Goal: Information Seeking & Learning: Learn about a topic

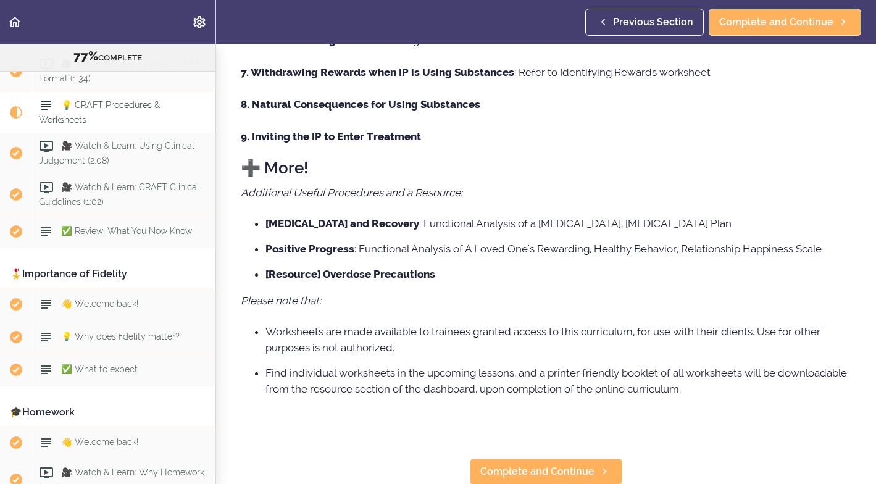
scroll to position [426, 0]
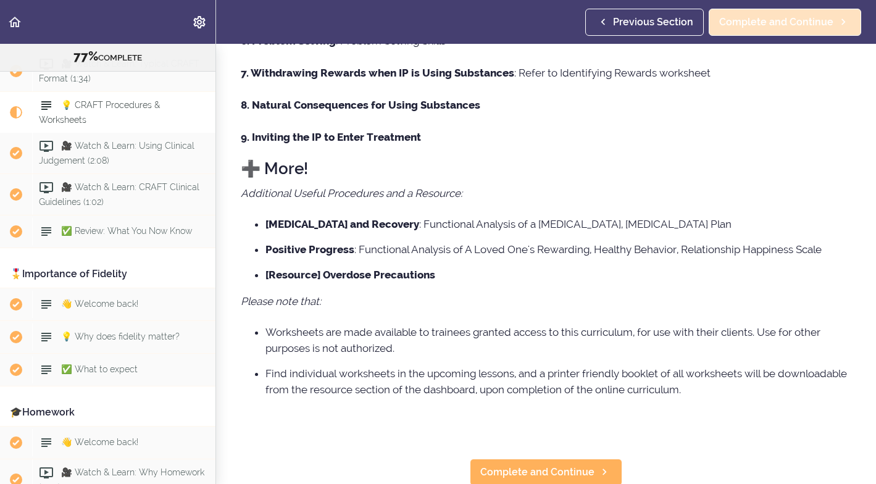
click at [775, 20] on span "Complete and Continue" at bounding box center [776, 22] width 114 height 15
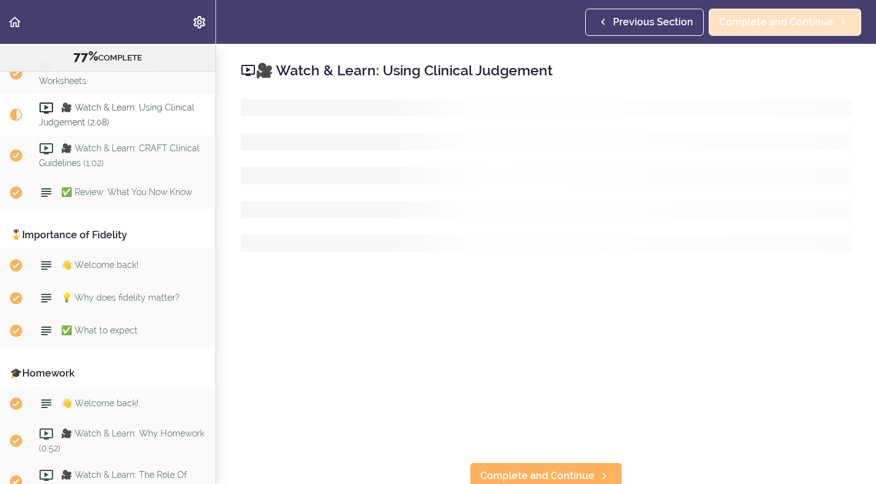
scroll to position [688, 0]
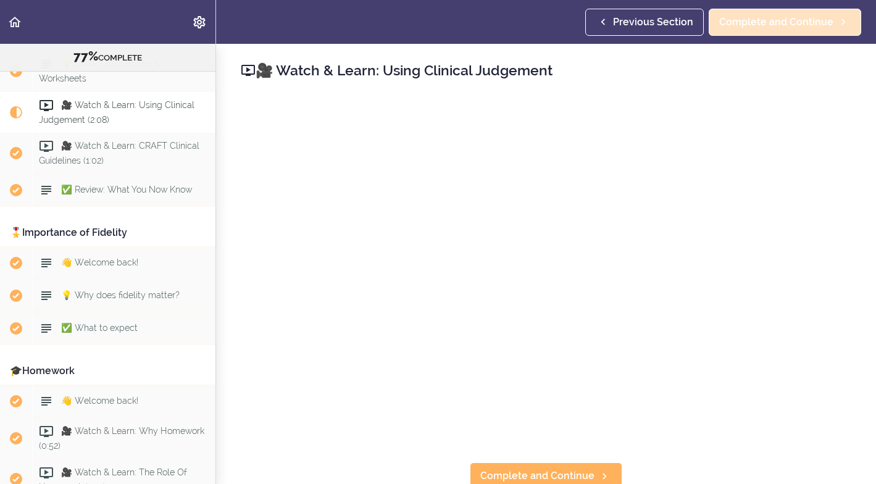
click at [774, 19] on span "Complete and Continue" at bounding box center [776, 22] width 114 height 15
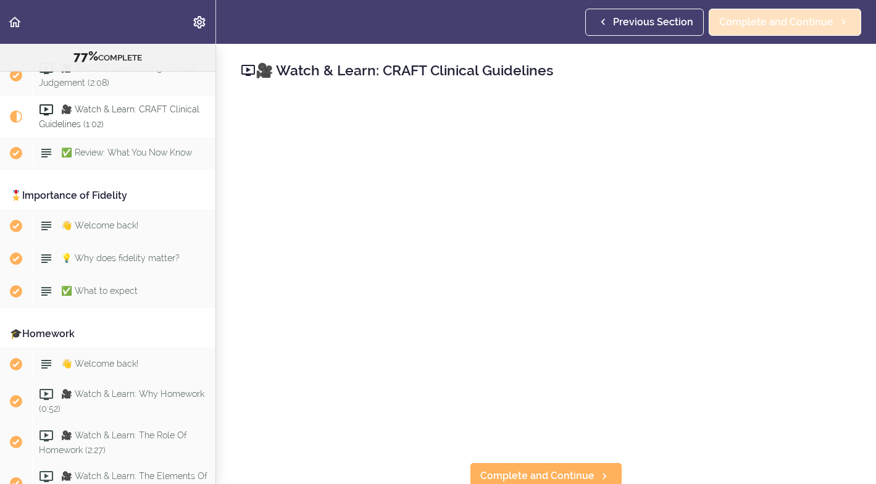
scroll to position [730, 0]
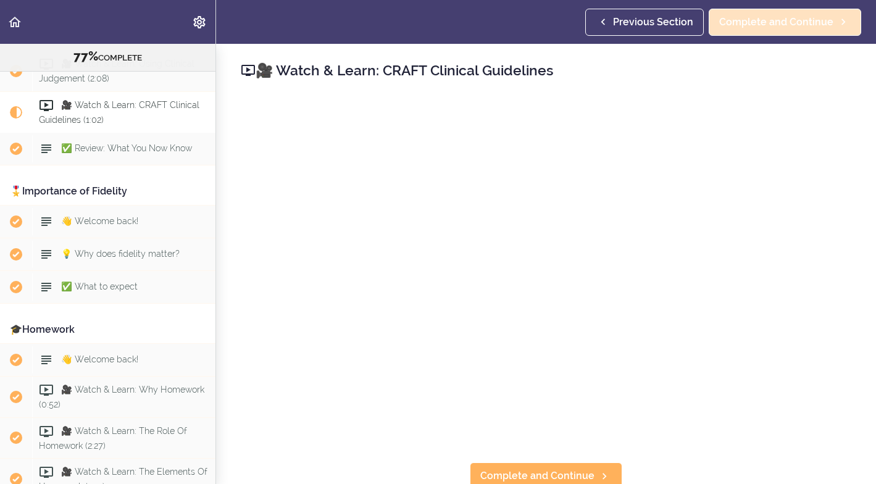
click at [761, 20] on span "Complete and Continue" at bounding box center [776, 22] width 114 height 15
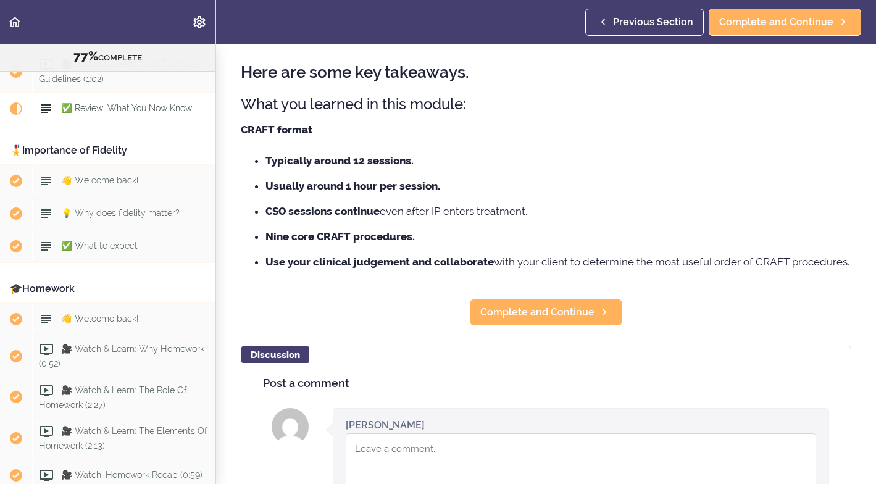
scroll to position [46, 0]
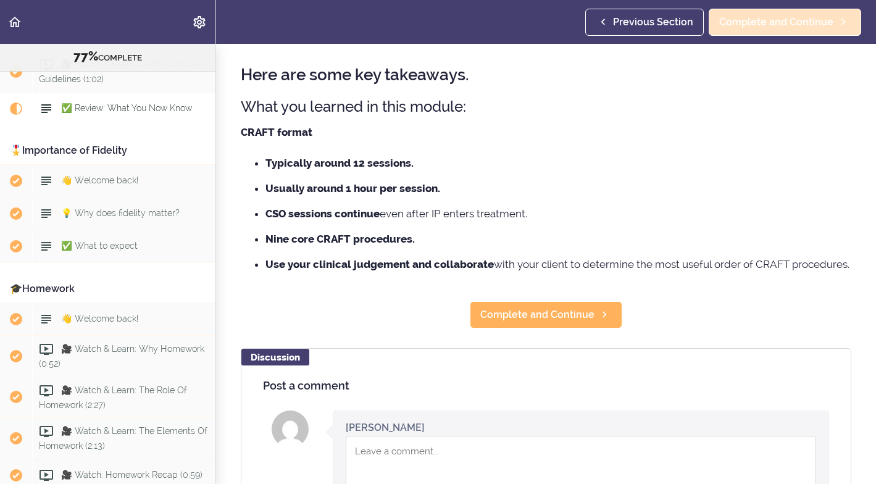
click at [810, 22] on span "Complete and Continue" at bounding box center [776, 22] width 114 height 15
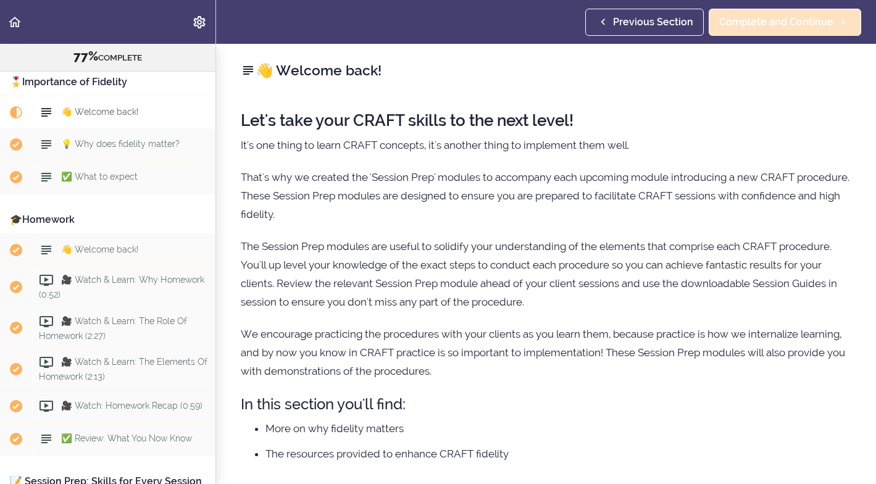
scroll to position [843, 0]
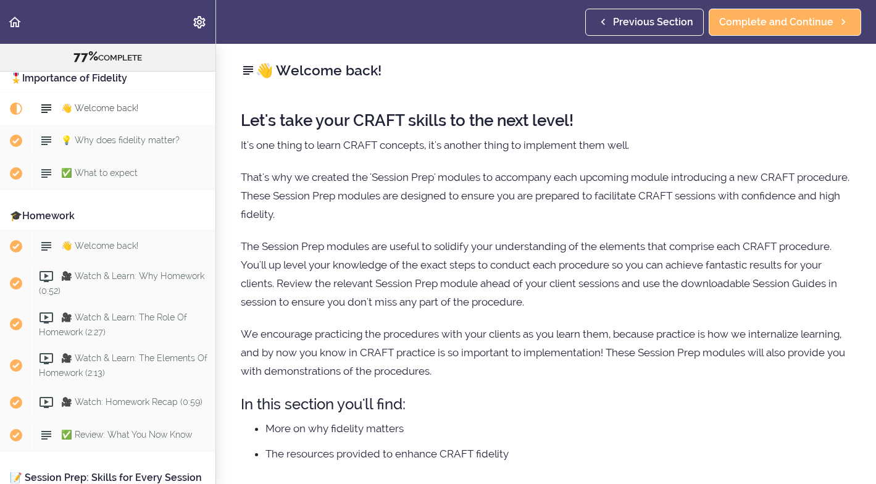
click at [512, 317] on div "Let's take your CRAFT skills to the next level! It's one thing to learn CRAFT c…" at bounding box center [546, 301] width 610 height 404
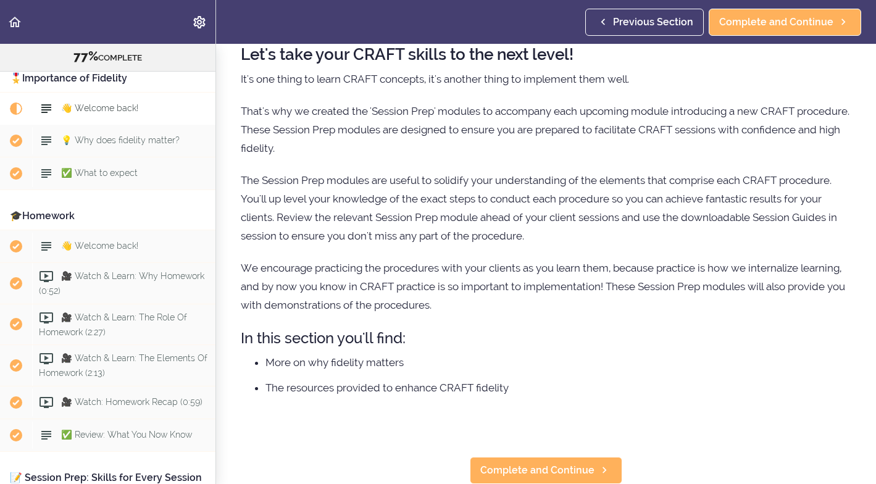
scroll to position [65, 0]
click at [738, 21] on span "Complete and Continue" at bounding box center [776, 22] width 114 height 15
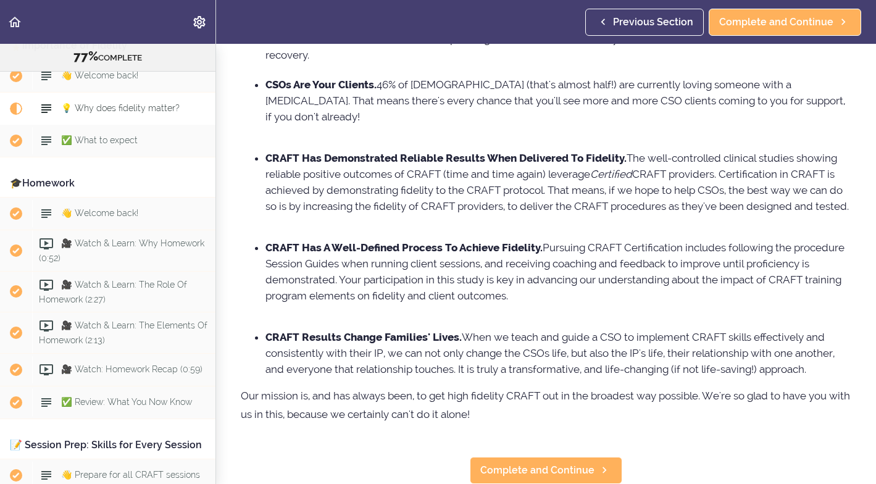
scroll to position [136, 0]
